Goal: Task Accomplishment & Management: Manage account settings

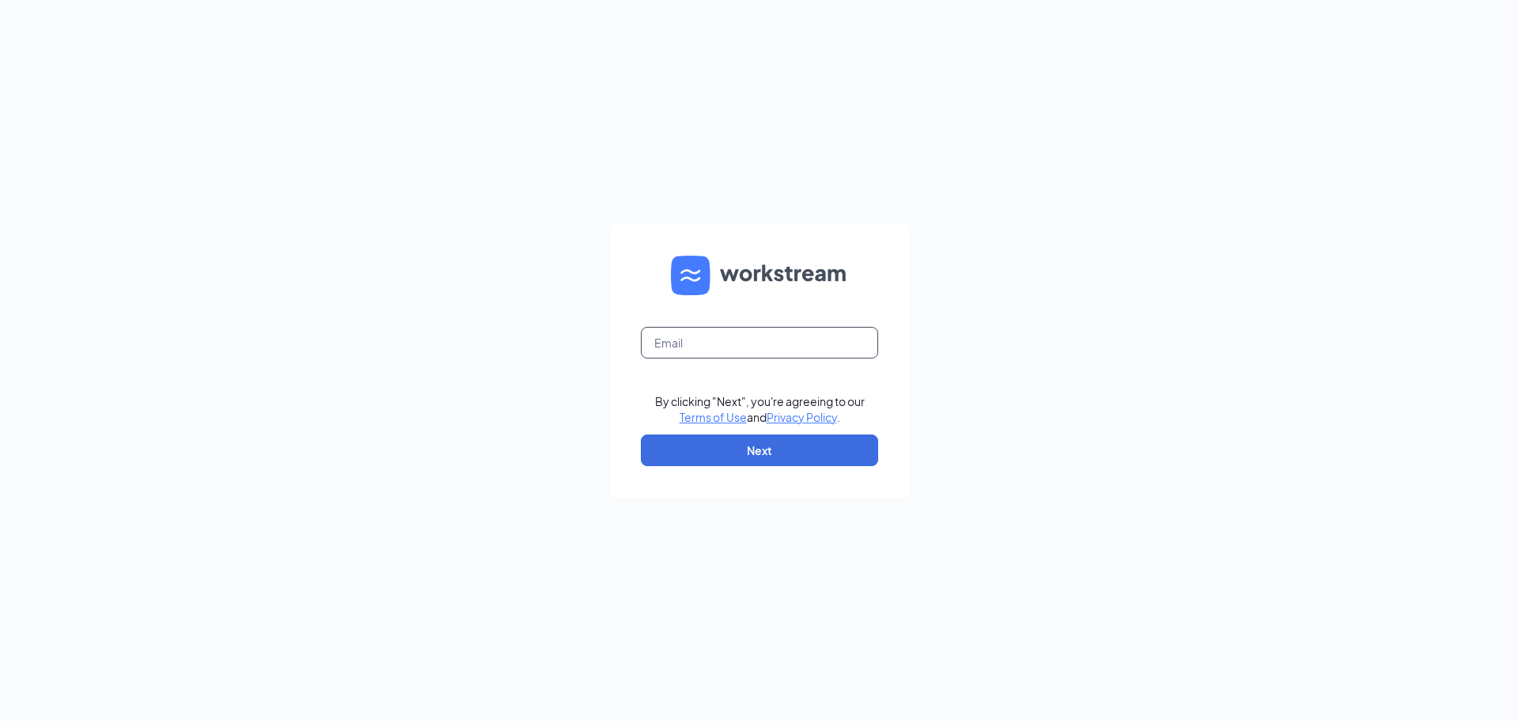
click at [826, 356] on input "text" at bounding box center [759, 343] width 237 height 32
type input "[EMAIL_ADDRESS][DOMAIN_NAME]"
click at [767, 449] on button "Next" at bounding box center [759, 450] width 237 height 32
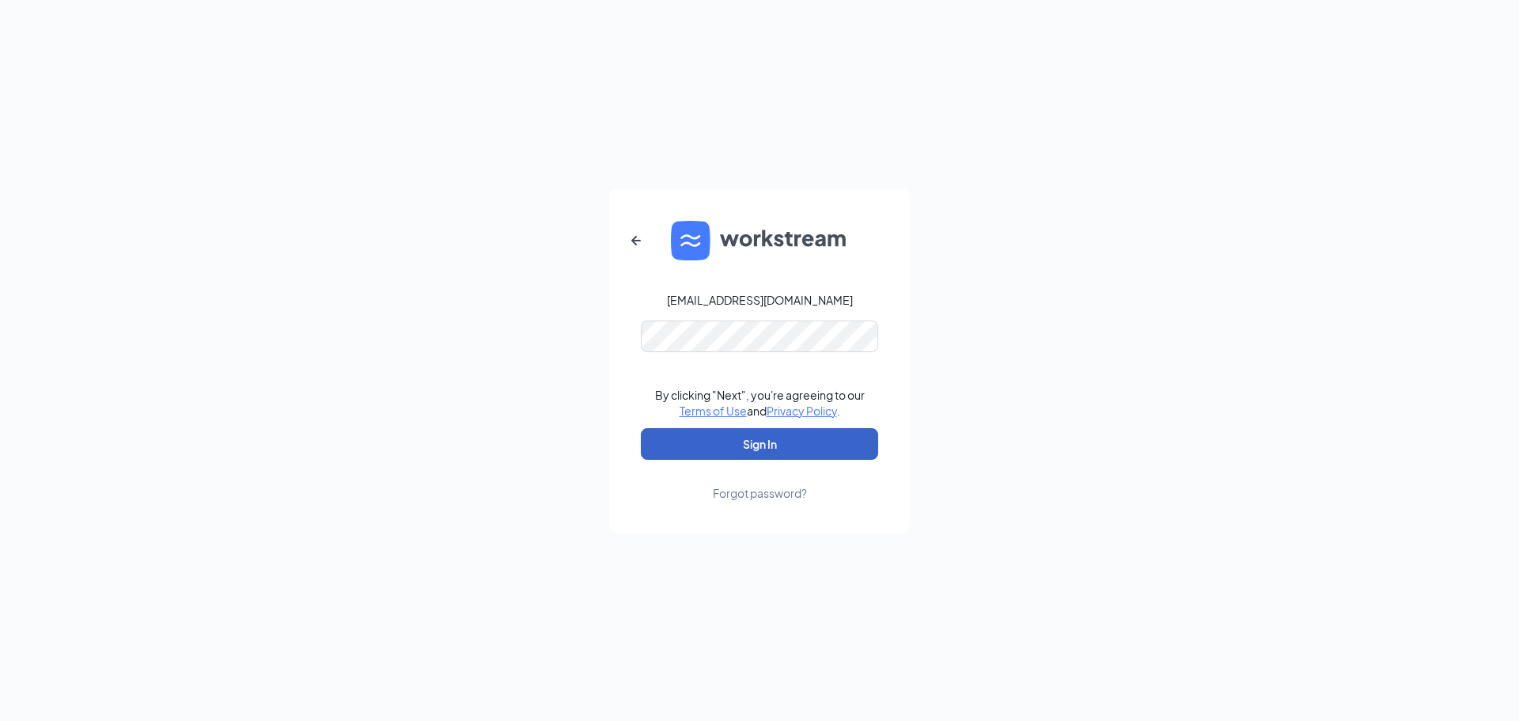
click at [780, 431] on button "Sign In" at bounding box center [759, 444] width 237 height 32
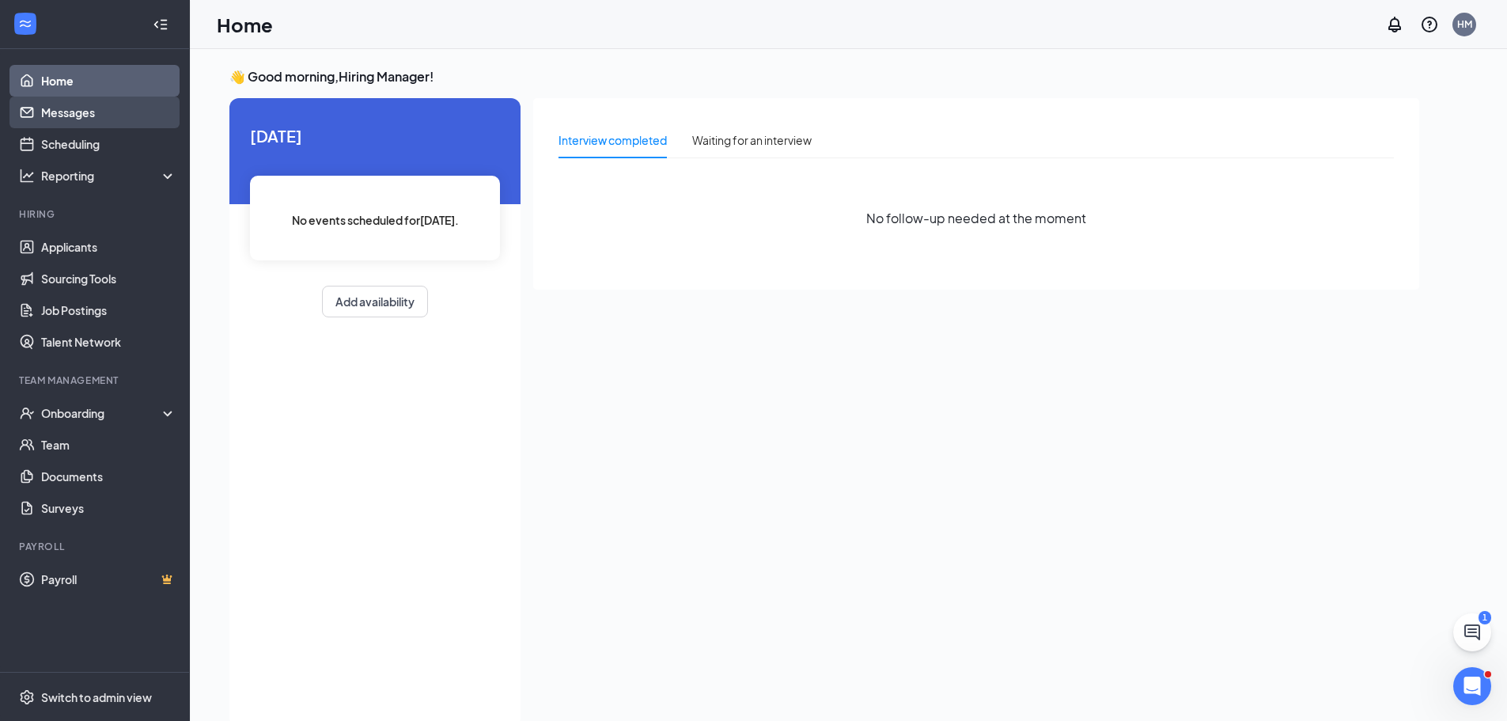
click at [94, 105] on link "Messages" at bounding box center [108, 113] width 135 height 32
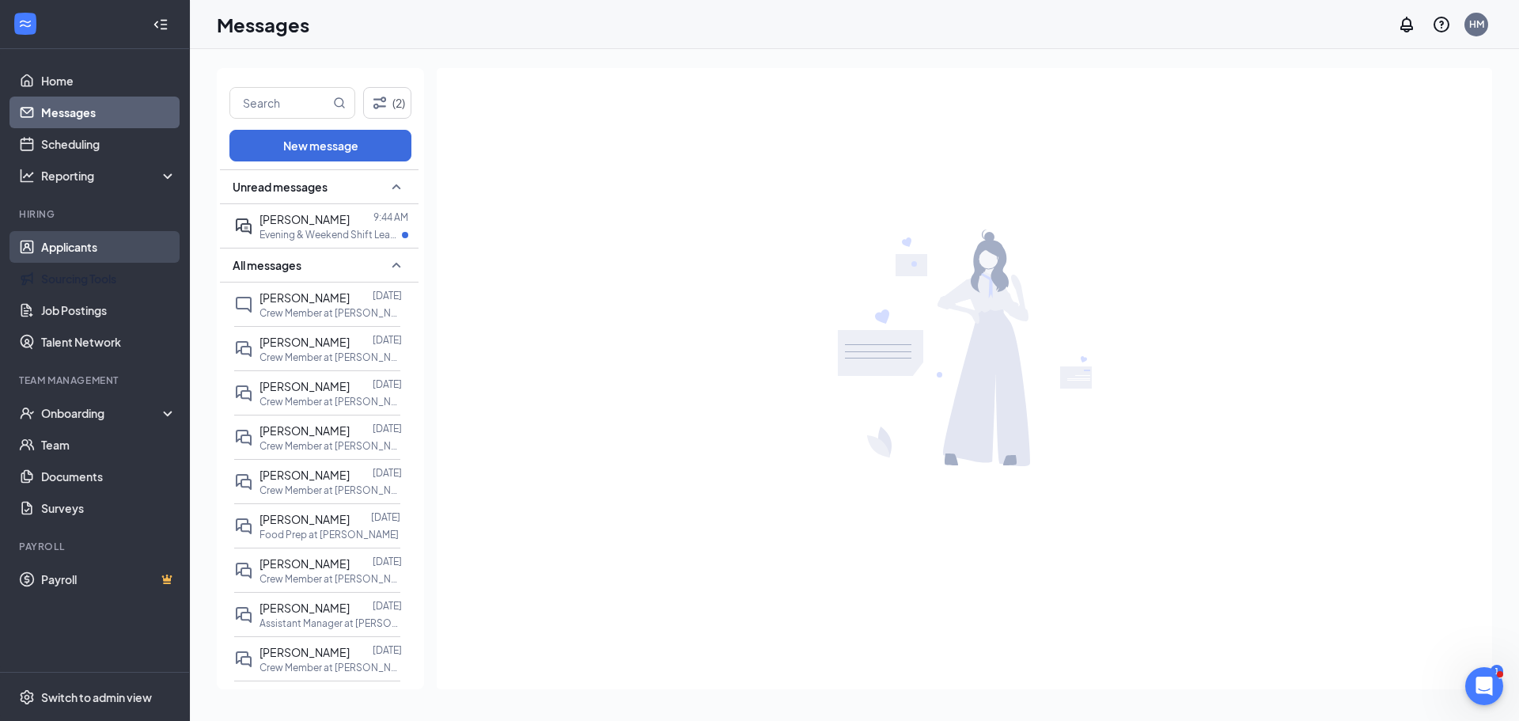
click at [65, 233] on link "Applicants" at bounding box center [108, 247] width 135 height 32
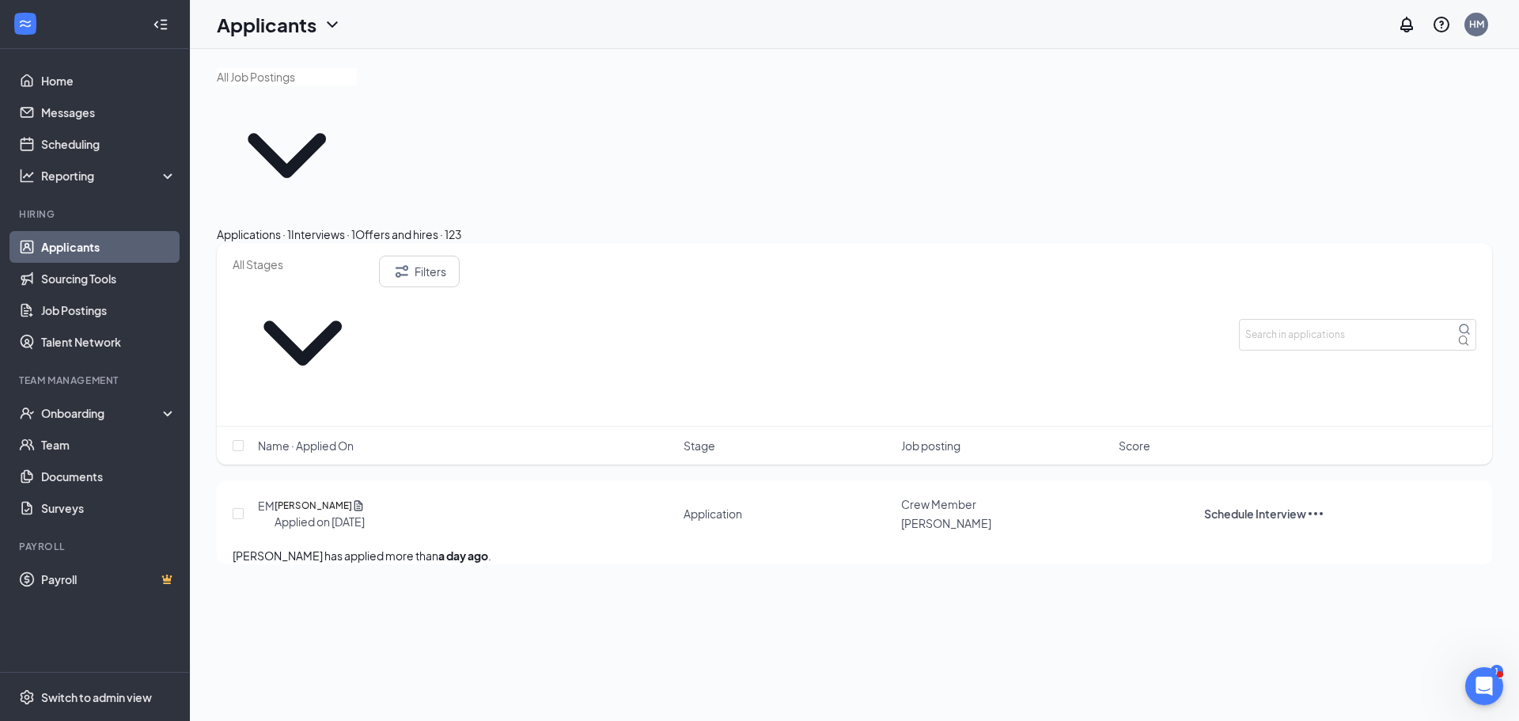
click at [462, 226] on div "Offers and hires · 123" at bounding box center [408, 234] width 107 height 17
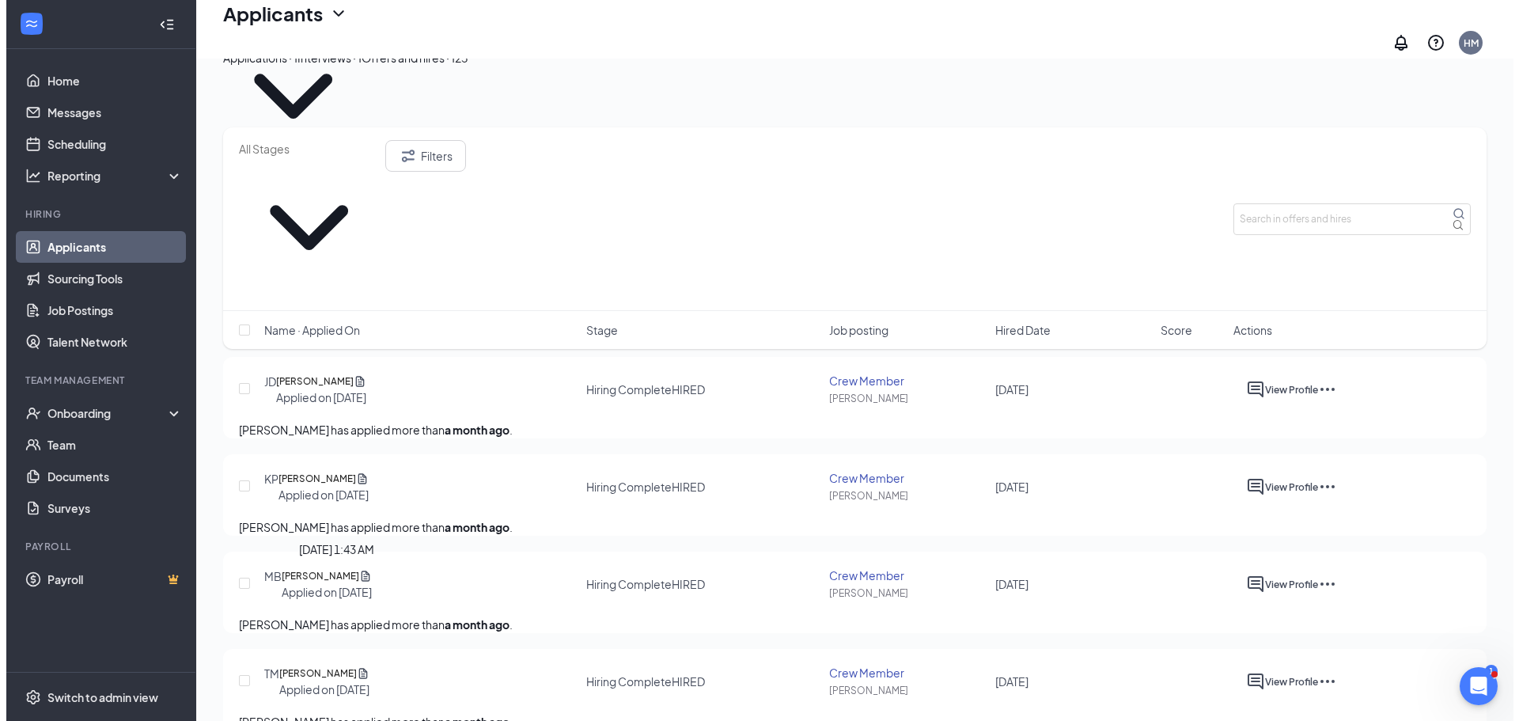
scroll to position [158, 0]
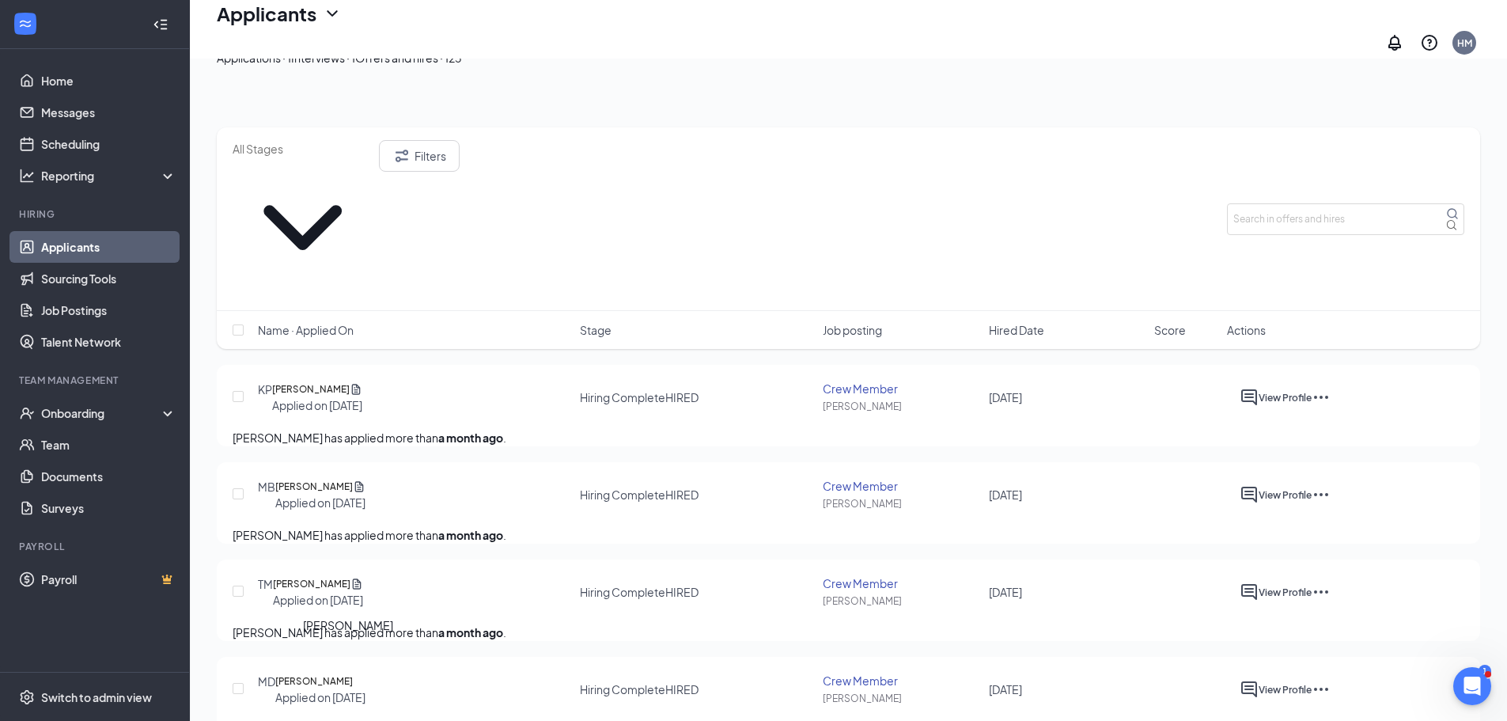
click at [353, 673] on h5 "[PERSON_NAME]" at bounding box center [314, 681] width 78 height 16
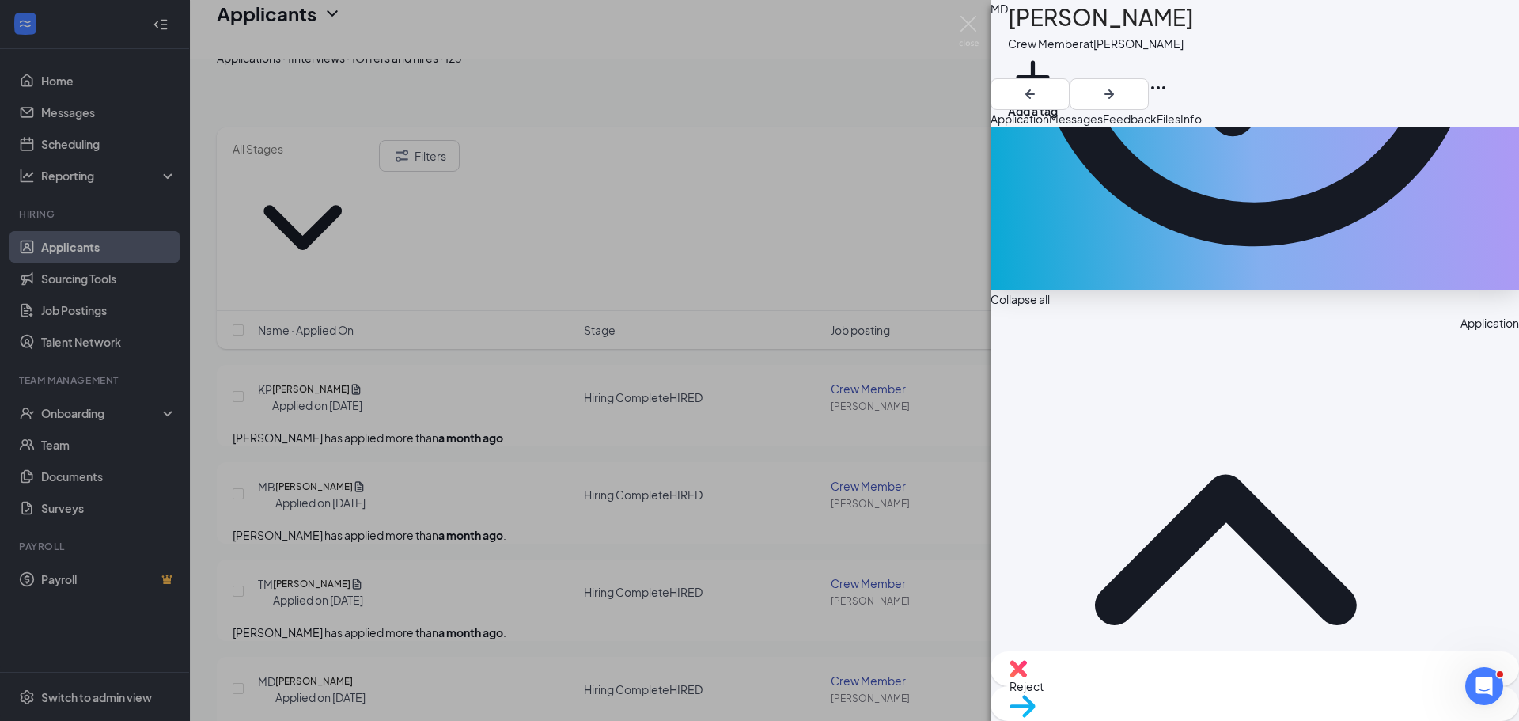
scroll to position [554, 0]
